Goal: Task Accomplishment & Management: Manage account settings

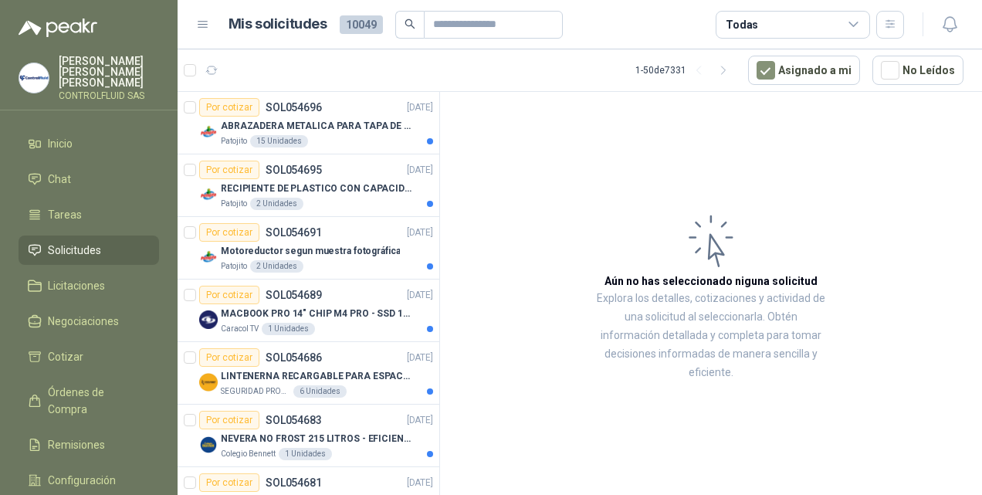
click at [65, 242] on span "Solicitudes" at bounding box center [74, 250] width 53 height 17
click at [66, 242] on span "Solicitudes" at bounding box center [74, 250] width 53 height 17
click at [68, 206] on span "Tareas" at bounding box center [65, 214] width 34 height 17
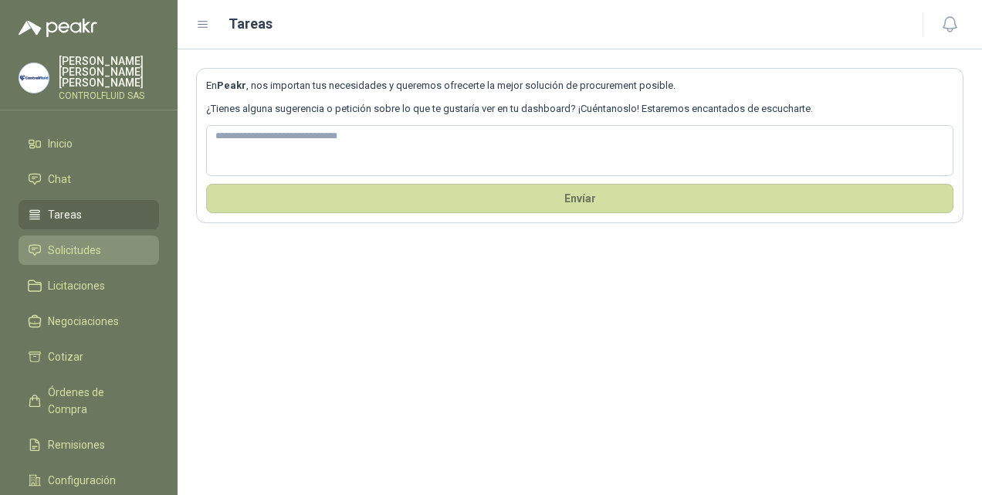
click at [74, 242] on span "Solicitudes" at bounding box center [74, 250] width 53 height 17
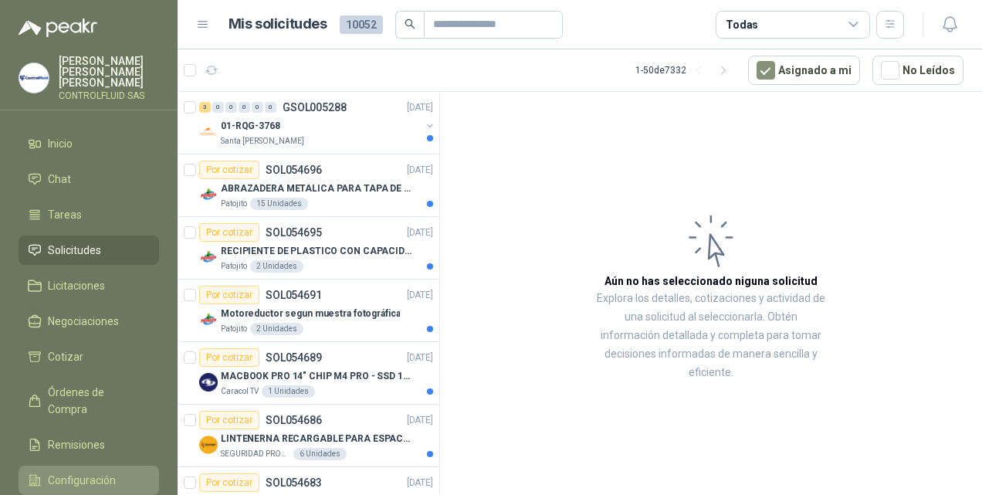
click at [83, 472] on span "Configuración" at bounding box center [82, 480] width 68 height 17
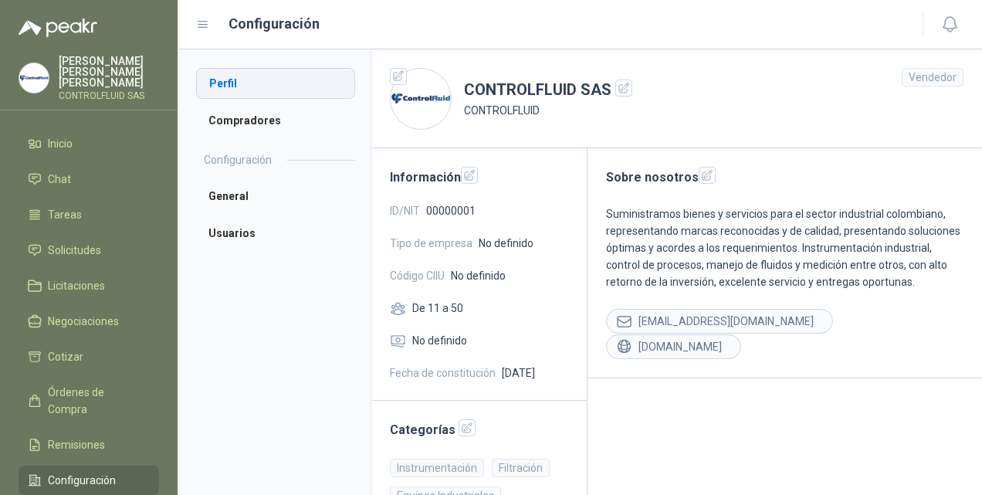
click at [232, 80] on li "Perfil" at bounding box center [275, 83] width 159 height 31
click at [463, 425] on icon "button" at bounding box center [467, 428] width 13 height 13
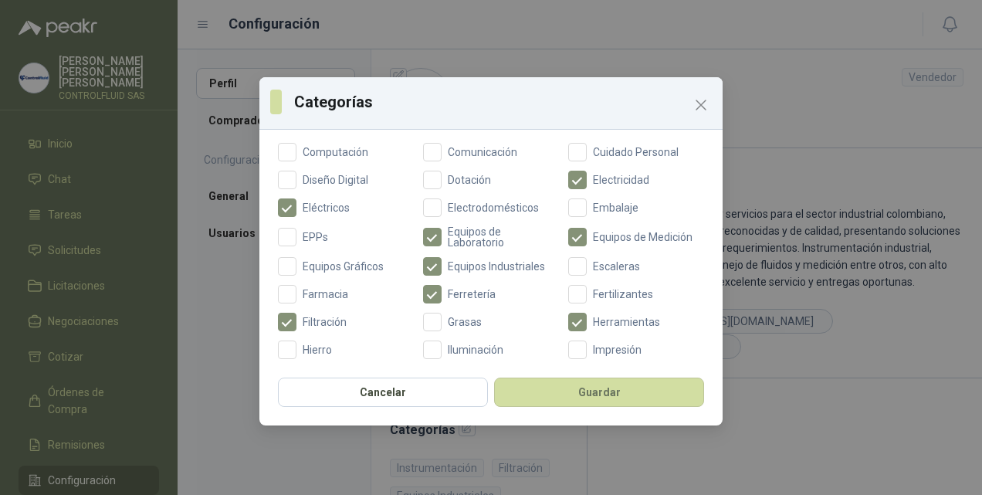
scroll to position [327, 0]
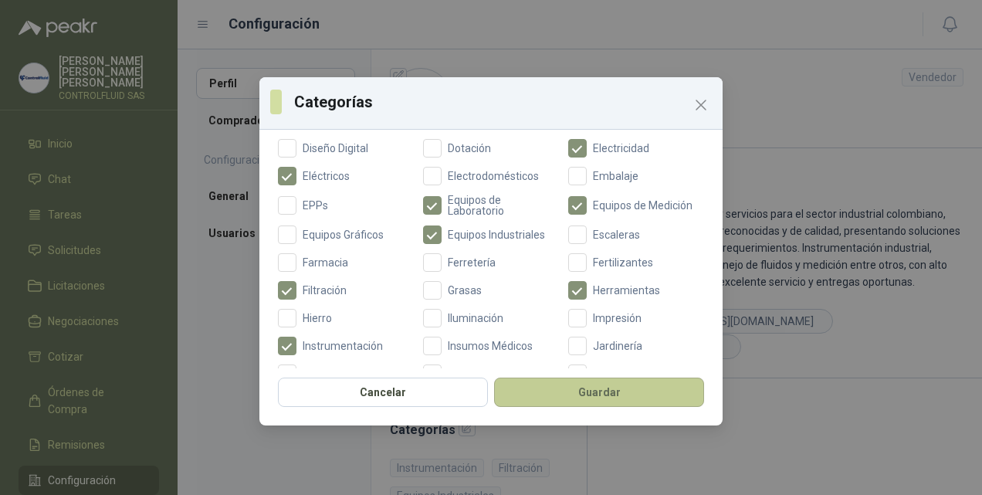
click at [609, 391] on button "Guardar" at bounding box center [599, 392] width 210 height 29
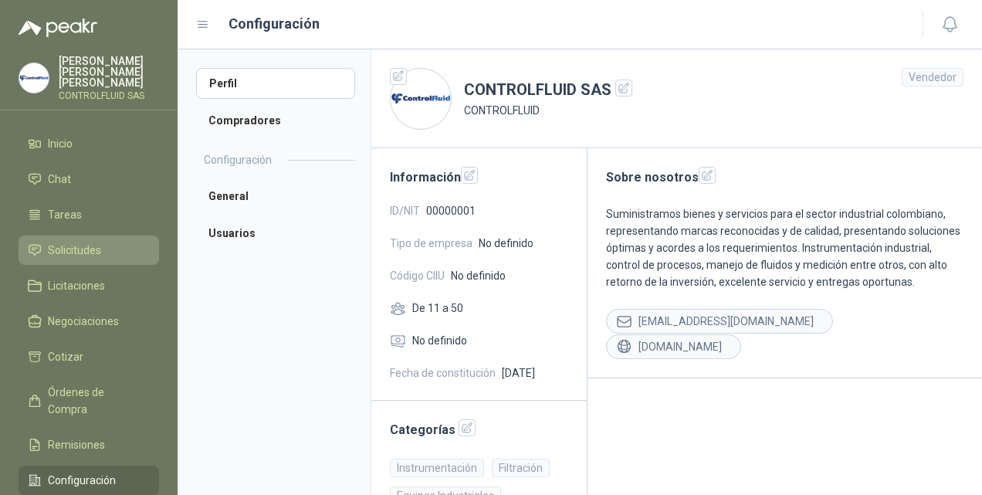
click at [79, 242] on span "Solicitudes" at bounding box center [74, 250] width 53 height 17
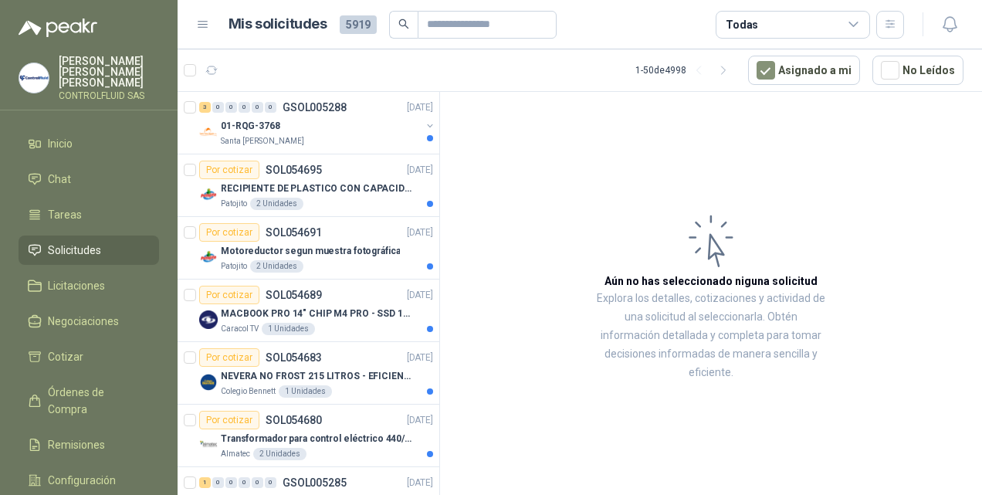
click at [928, 115] on article "Aún no has seleccionado niguna solicitud Explora los detalles, cotizaciones y a…" at bounding box center [711, 296] width 542 height 408
